Goal: Find specific page/section: Find specific page/section

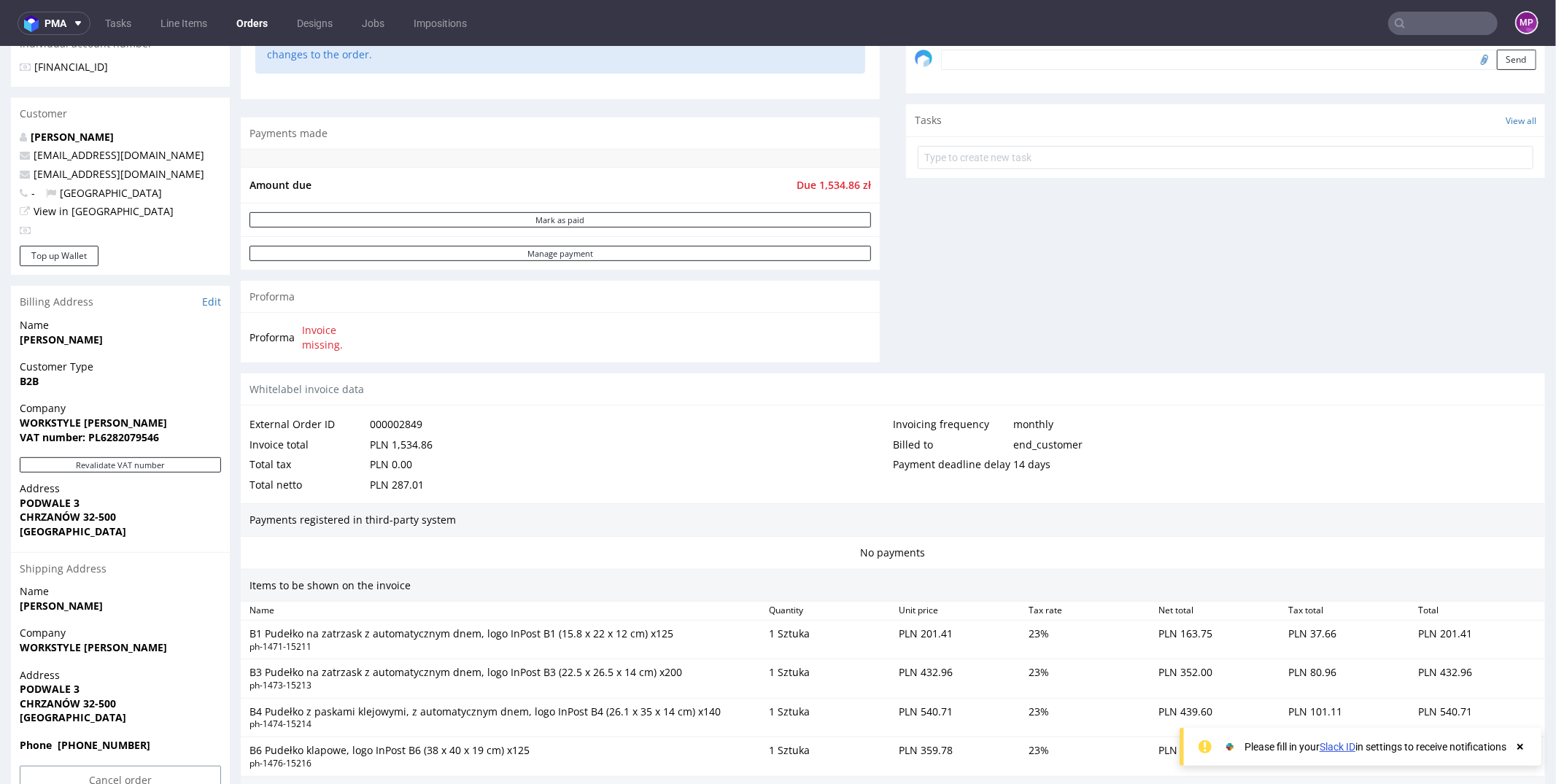
scroll to position [803, 0]
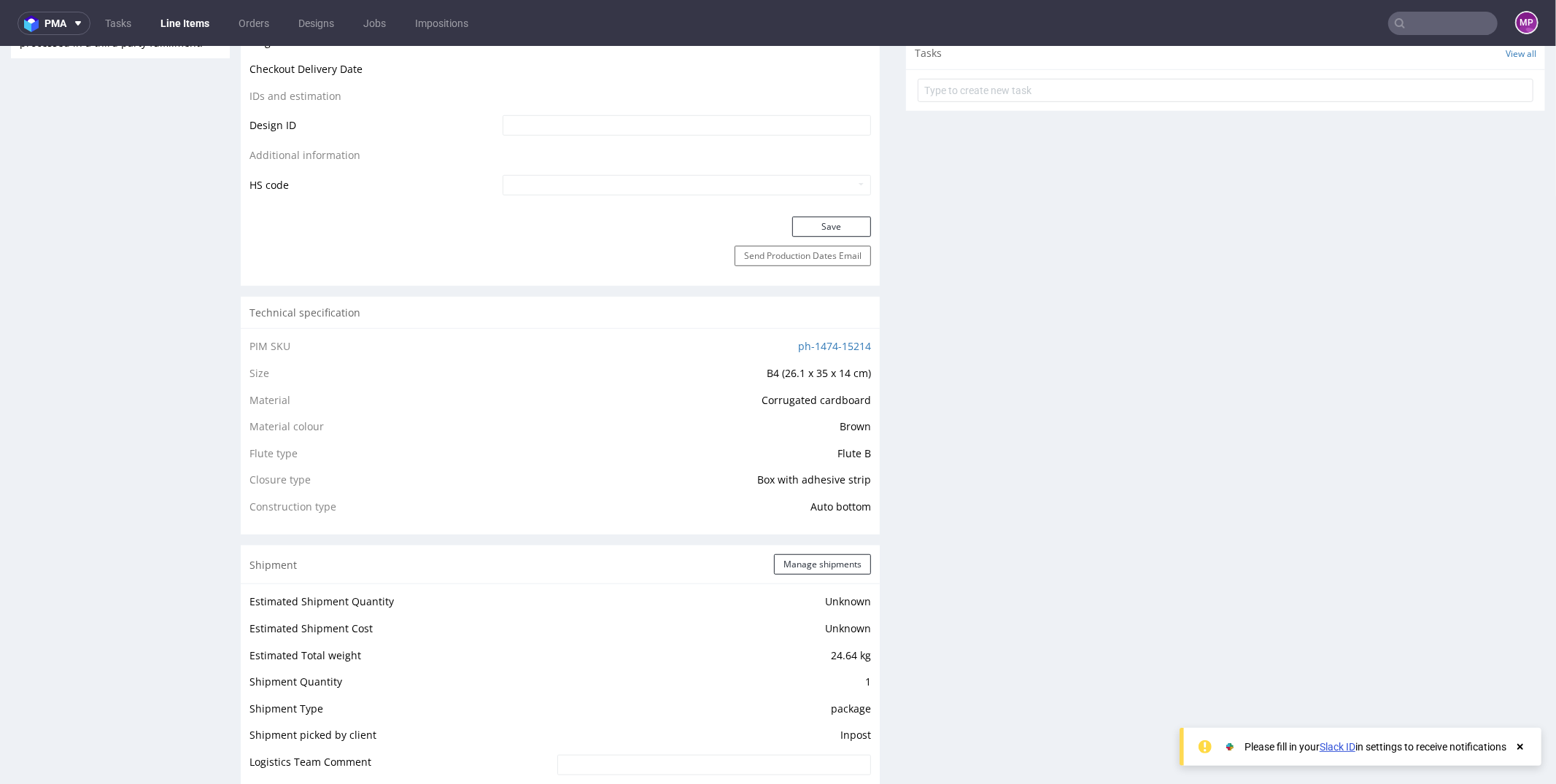
scroll to position [1029, 0]
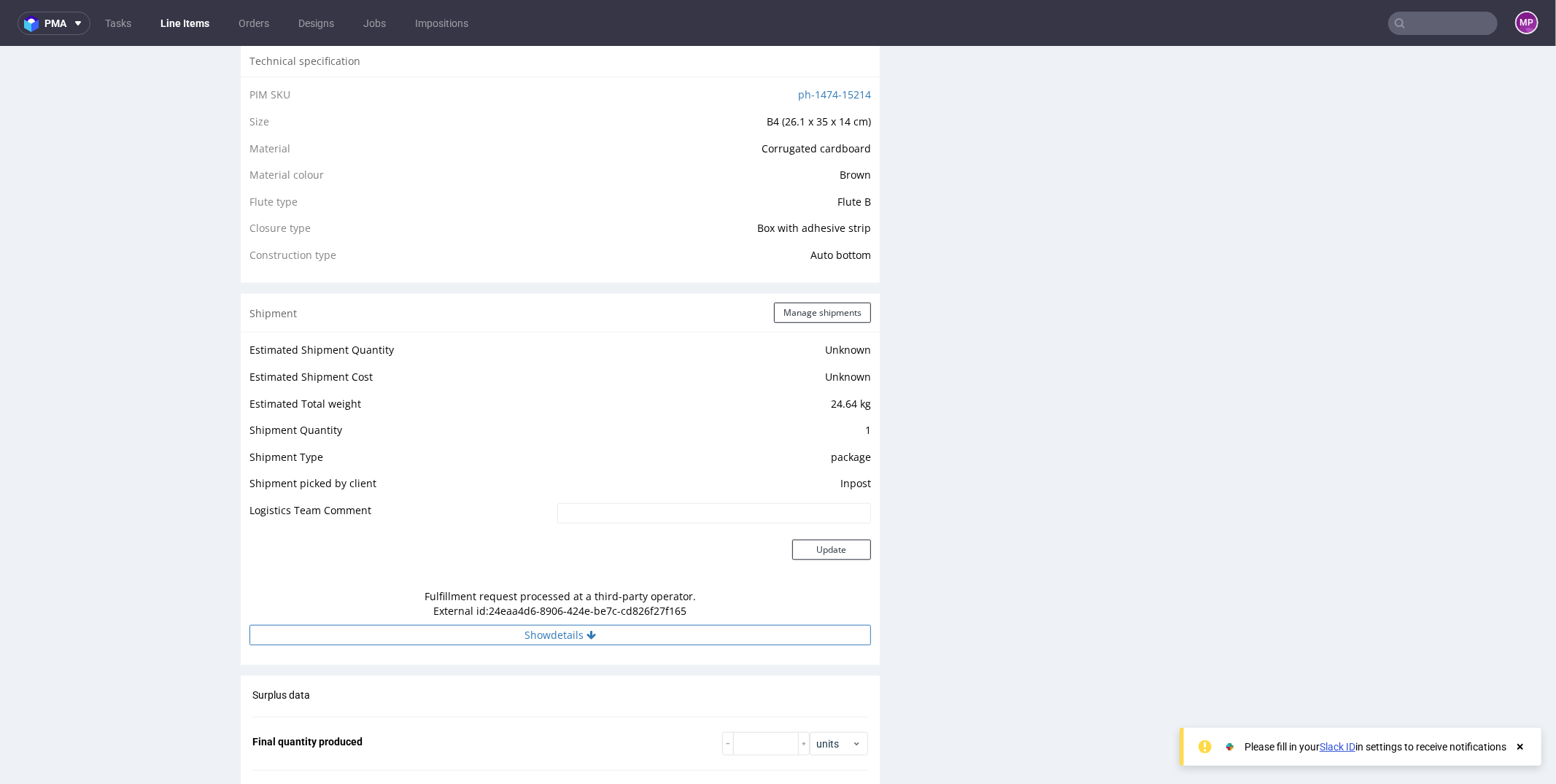
click at [561, 635] on button "Show details" at bounding box center [560, 635] width 622 height 20
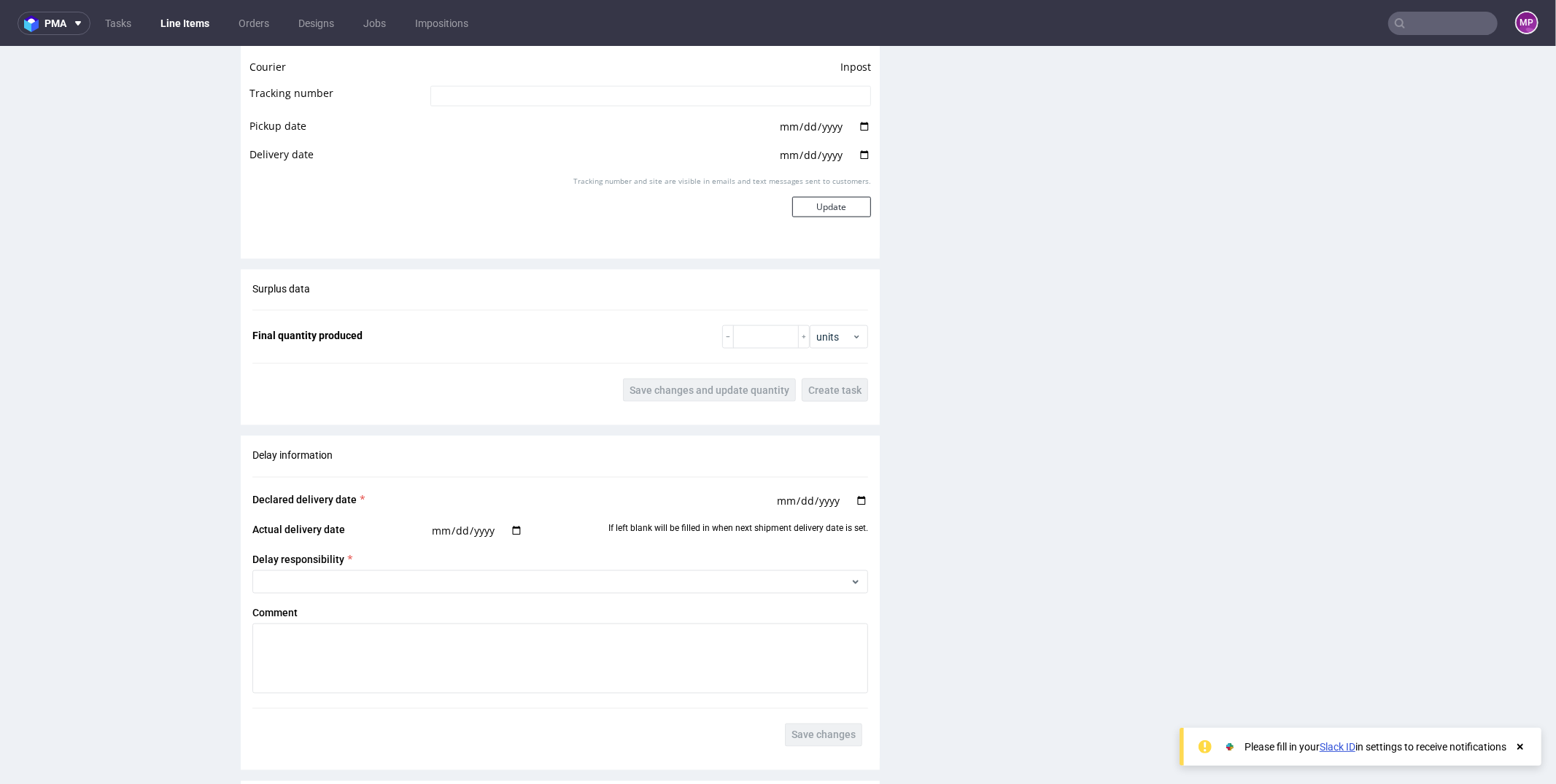
scroll to position [2144, 0]
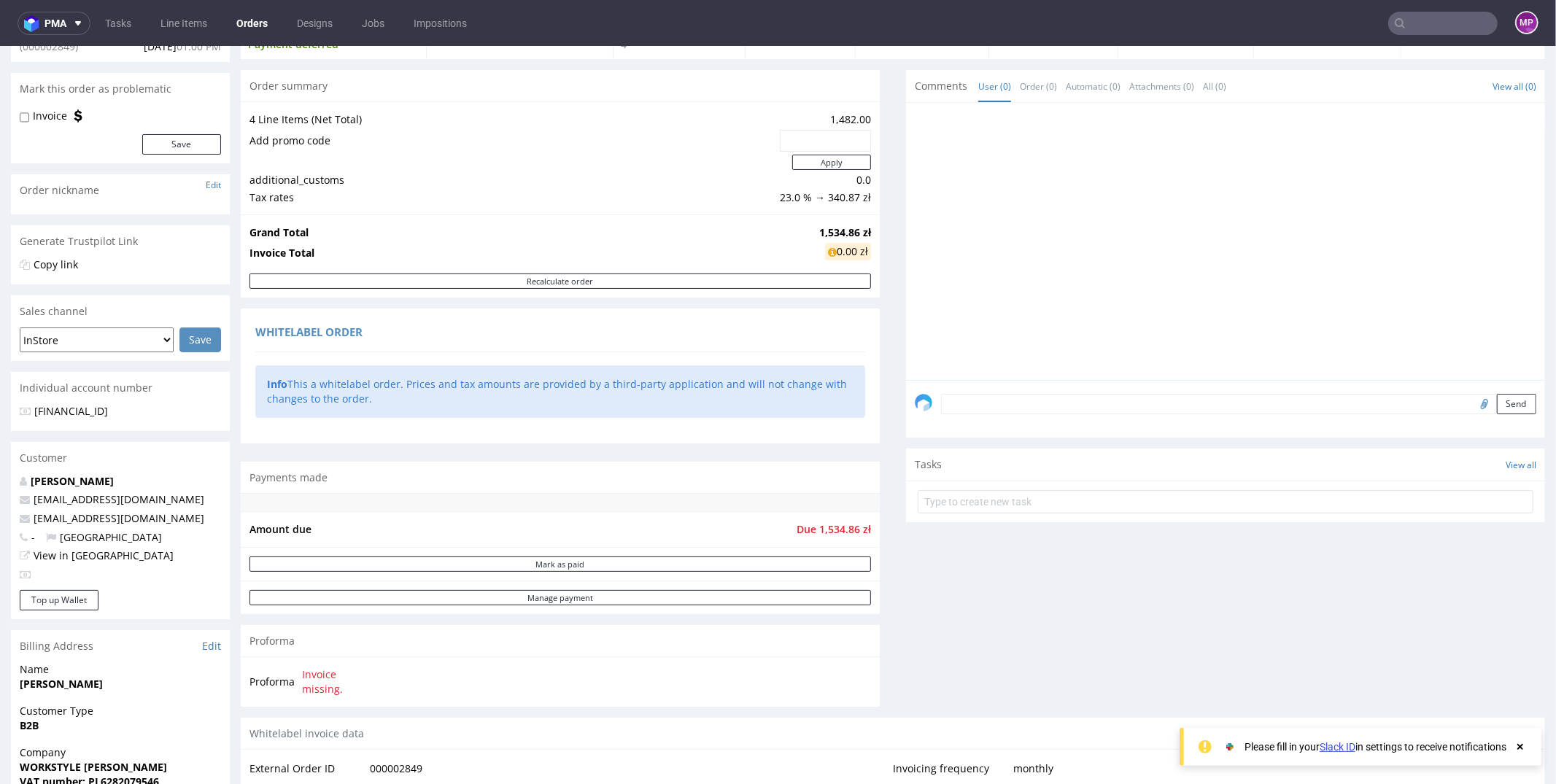
scroll to position [803, 0]
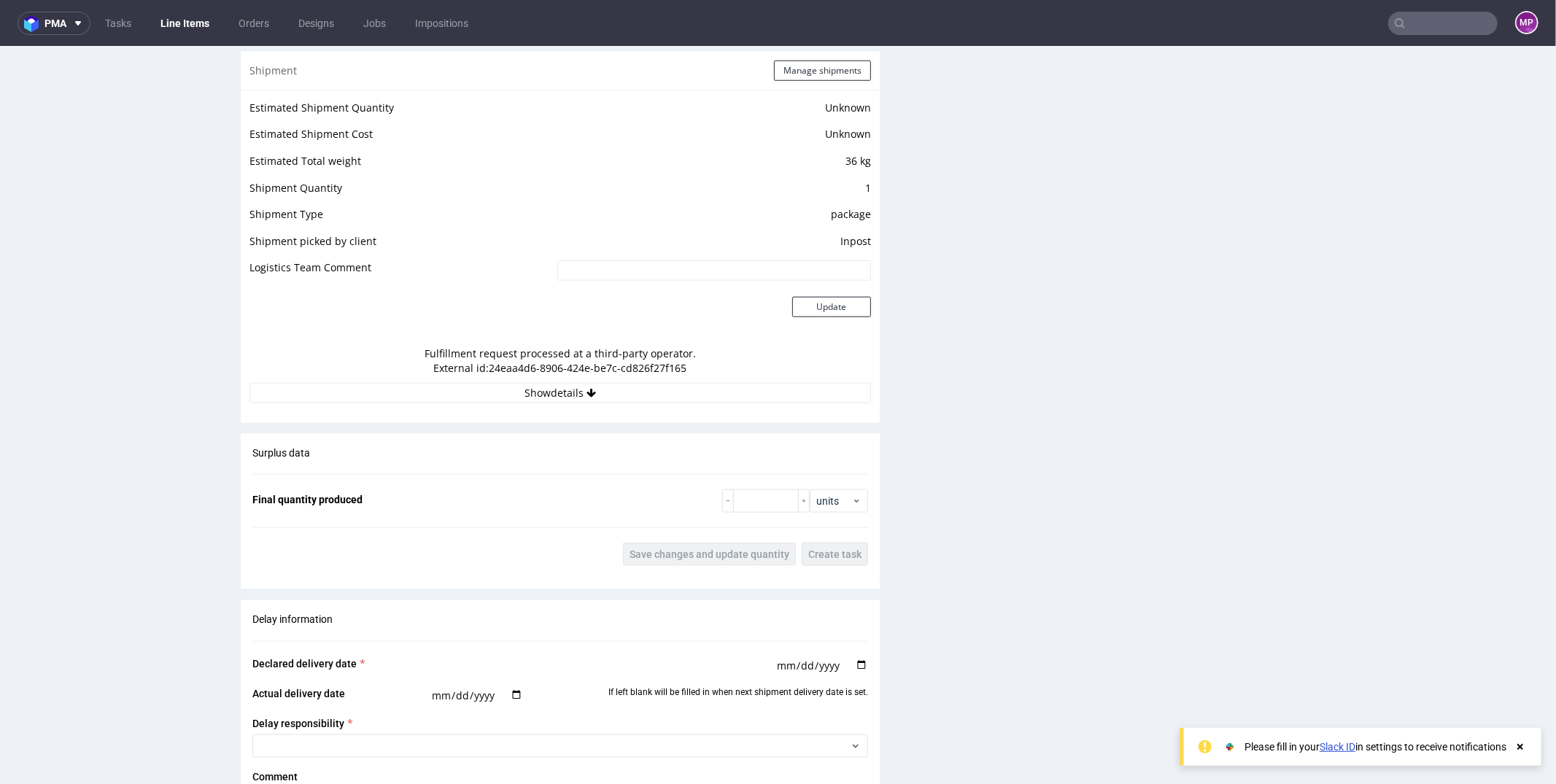
scroll to position [1027, 0]
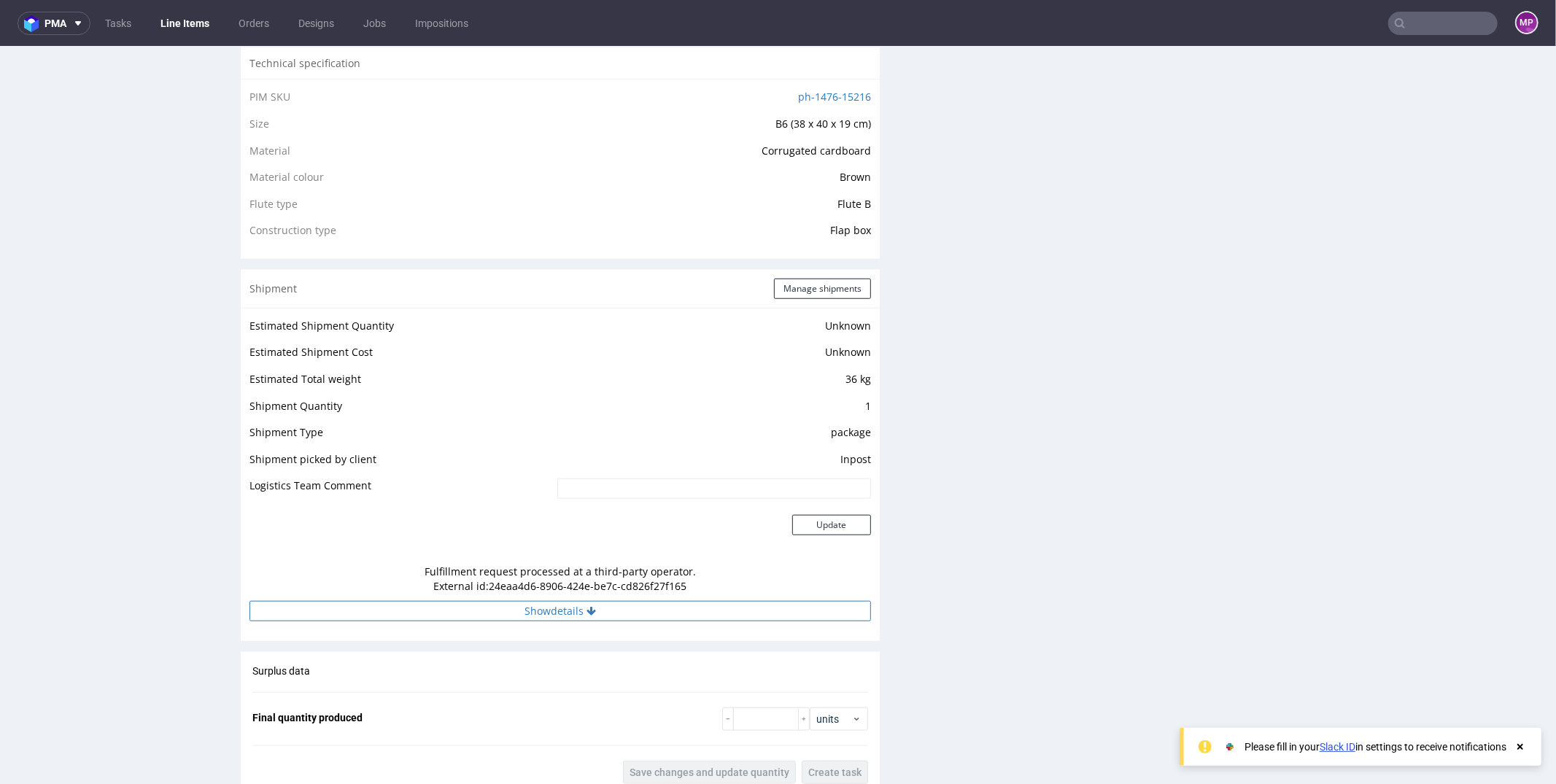
click at [533, 608] on button "Show details" at bounding box center [560, 611] width 622 height 20
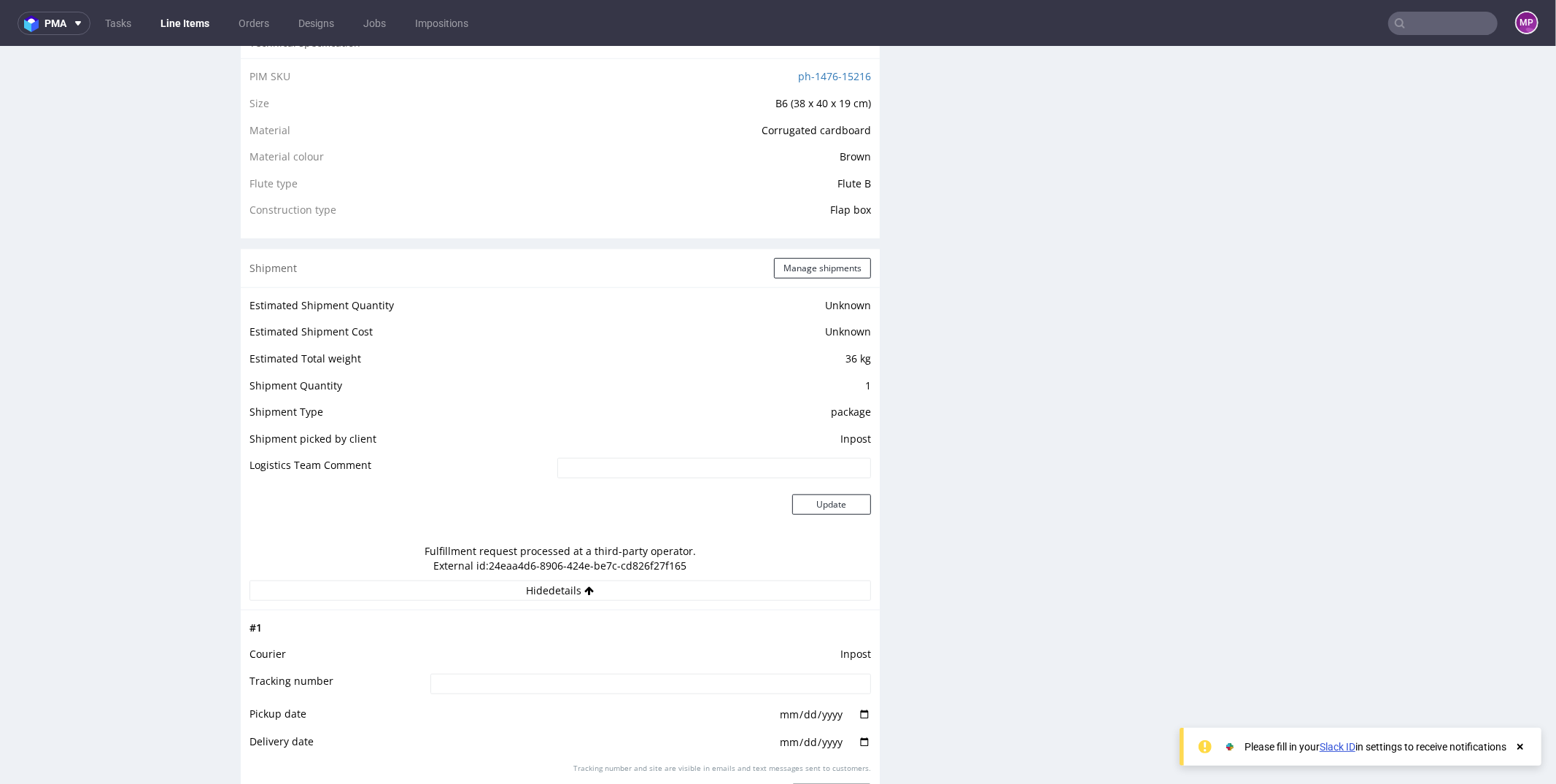
scroll to position [1233, 0]
